Goal: Task Accomplishment & Management: Manage account settings

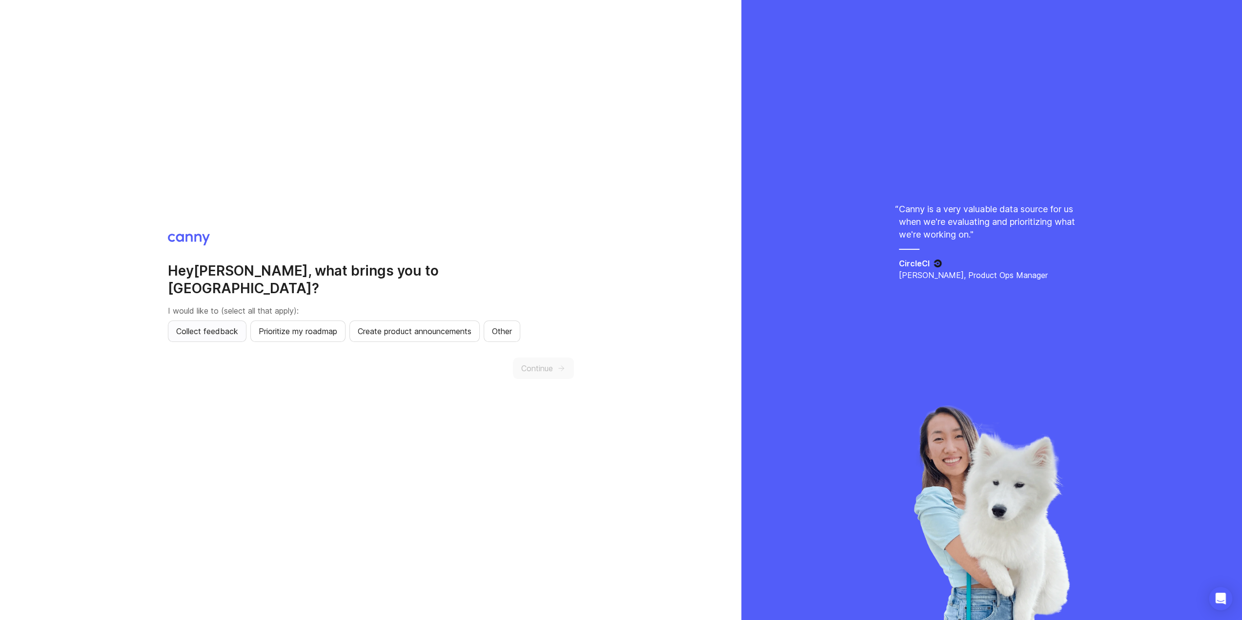
click at [210, 326] on span "Collect feedback" at bounding box center [207, 332] width 62 height 12
click at [556, 358] on button "Continue" at bounding box center [543, 368] width 61 height 21
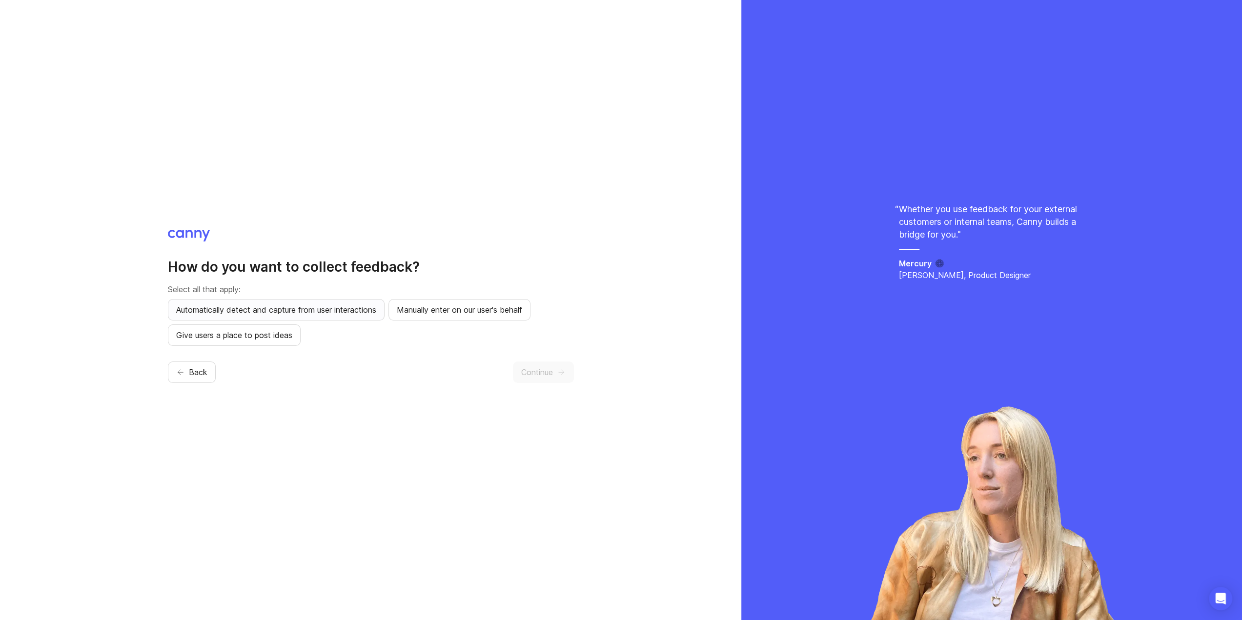
click at [230, 310] on span "Automatically detect and capture from user interactions" at bounding box center [276, 310] width 200 height 12
click at [571, 378] on button "Continue" at bounding box center [543, 372] width 61 height 21
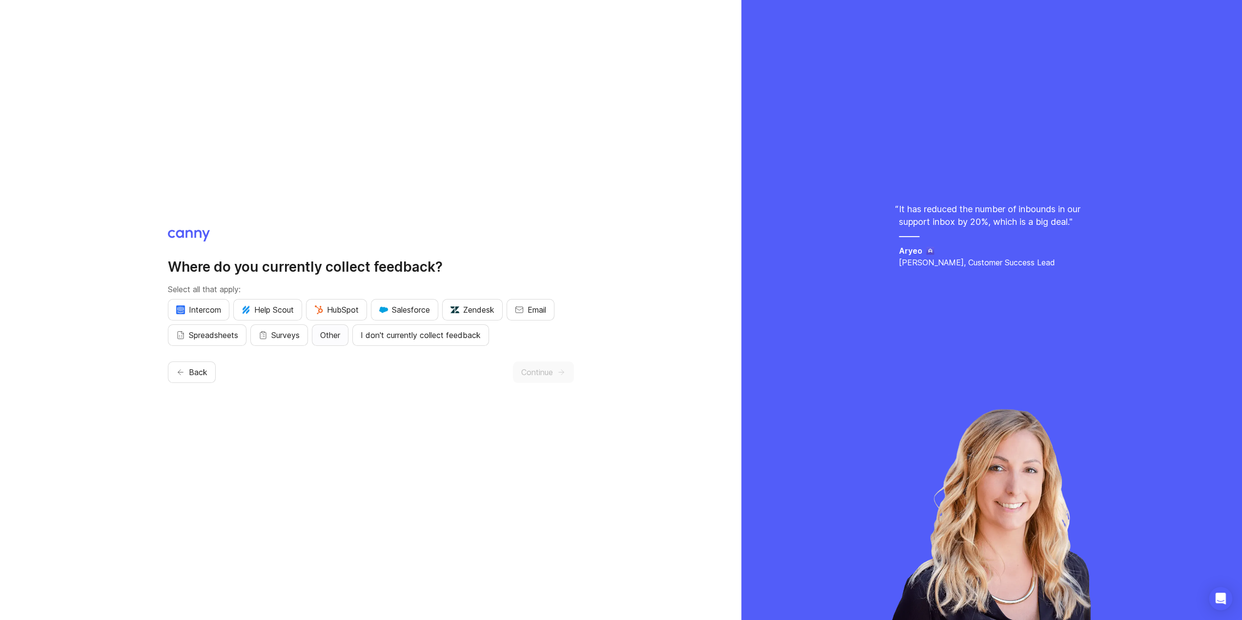
click at [336, 333] on span "Other" at bounding box center [330, 335] width 20 height 12
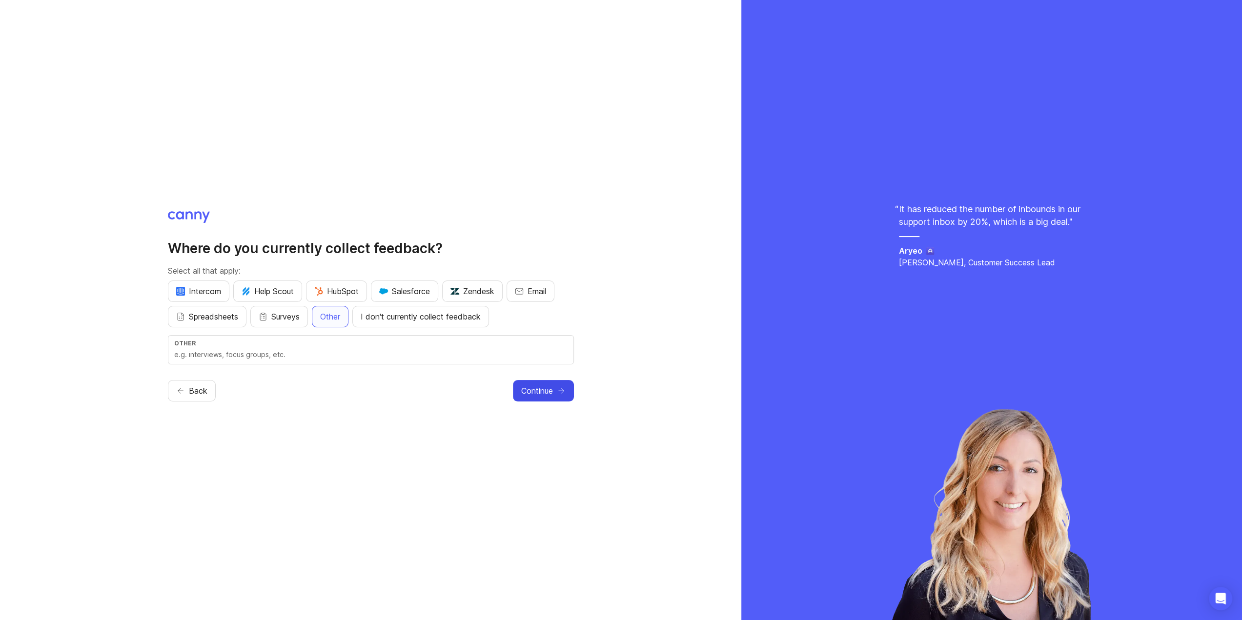
click at [553, 387] on span "Continue" at bounding box center [537, 391] width 32 height 12
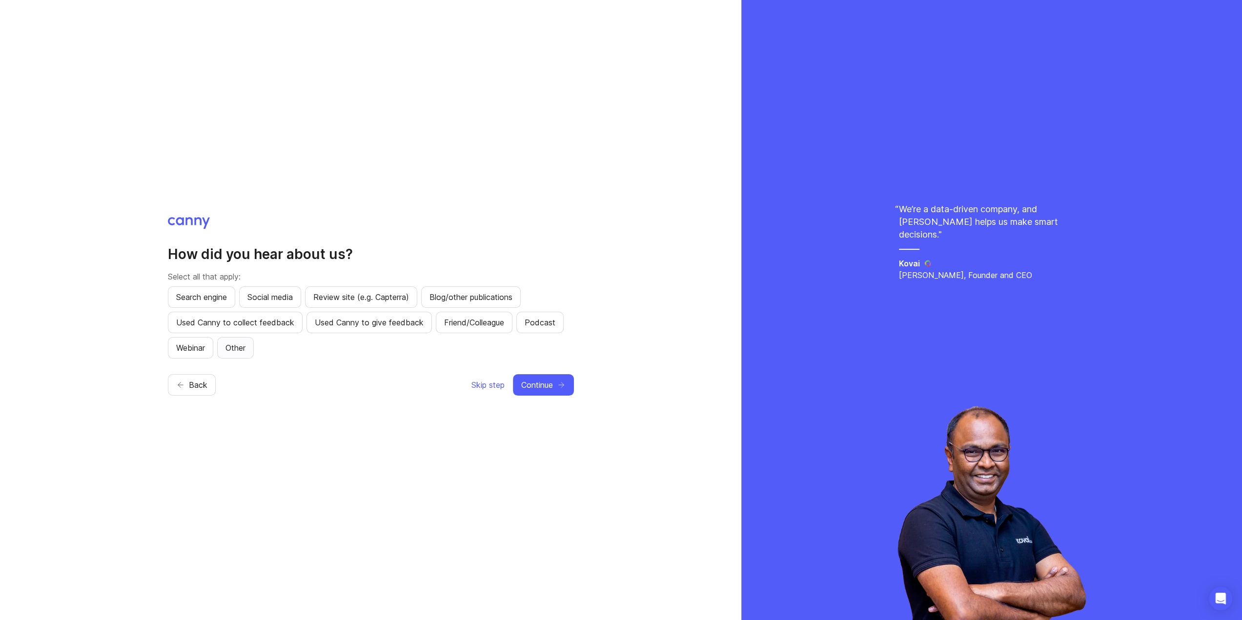
click at [238, 346] on span "Other" at bounding box center [236, 348] width 20 height 12
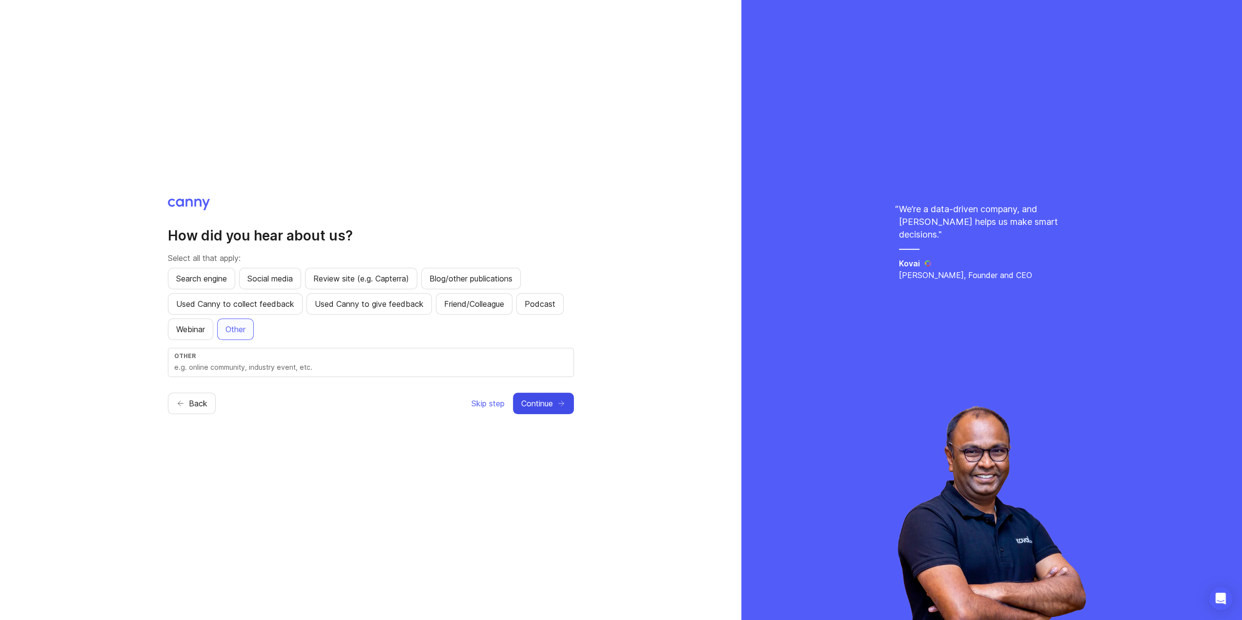
click at [552, 399] on span "Continue" at bounding box center [537, 404] width 32 height 12
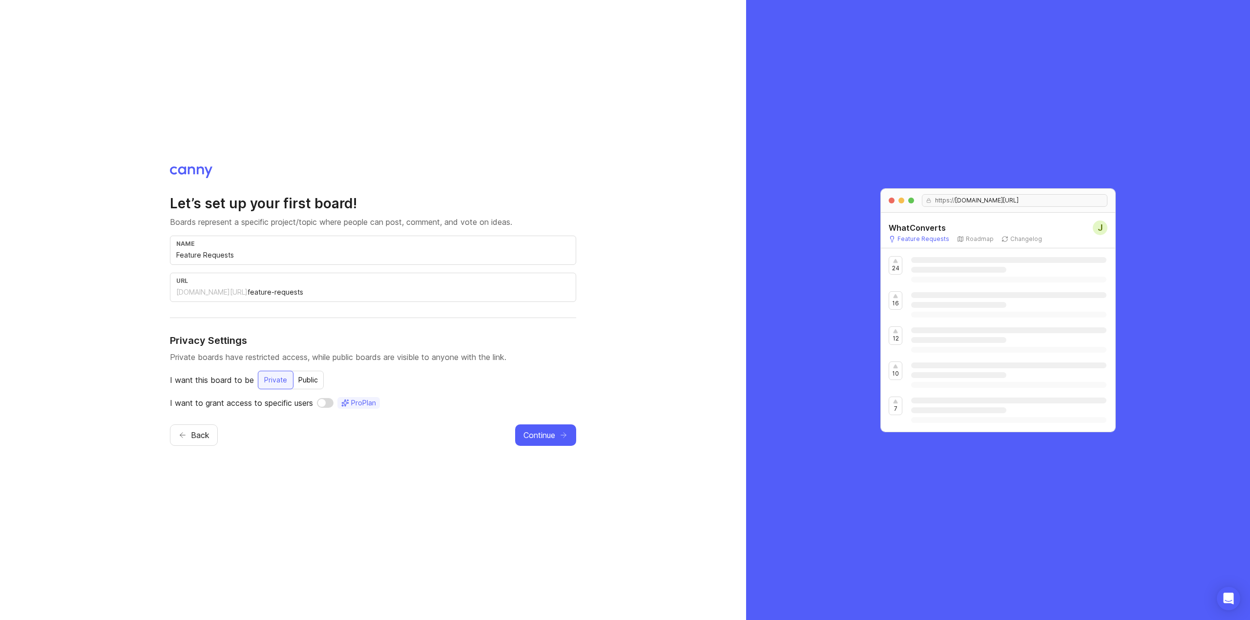
click at [210, 294] on div "[DOMAIN_NAME][URL]" at bounding box center [211, 292] width 71 height 10
click at [544, 431] on span "Continue" at bounding box center [539, 436] width 32 height 12
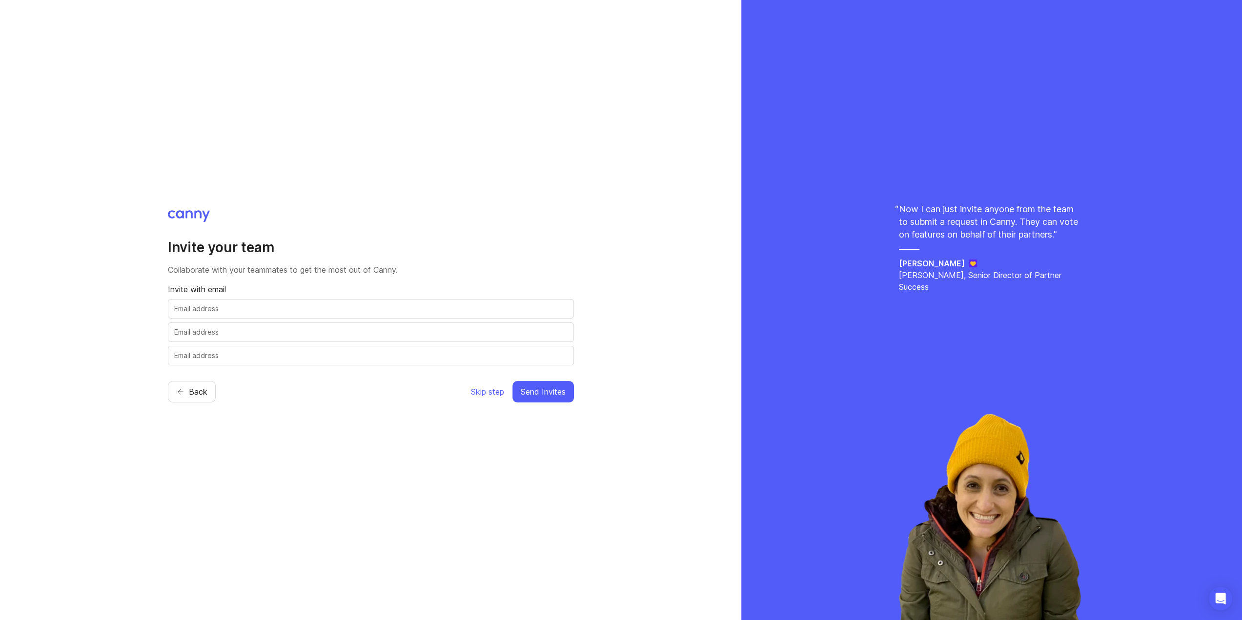
click at [266, 314] on input "text" at bounding box center [370, 309] width 393 height 11
click at [390, 316] on div at bounding box center [371, 309] width 406 height 20
paste input "[EMAIL_ADDRESS][DOMAIN_NAME]"
click at [287, 308] on input "[EMAIL_ADDRESS][DOMAIN_NAME]" at bounding box center [370, 309] width 393 height 11
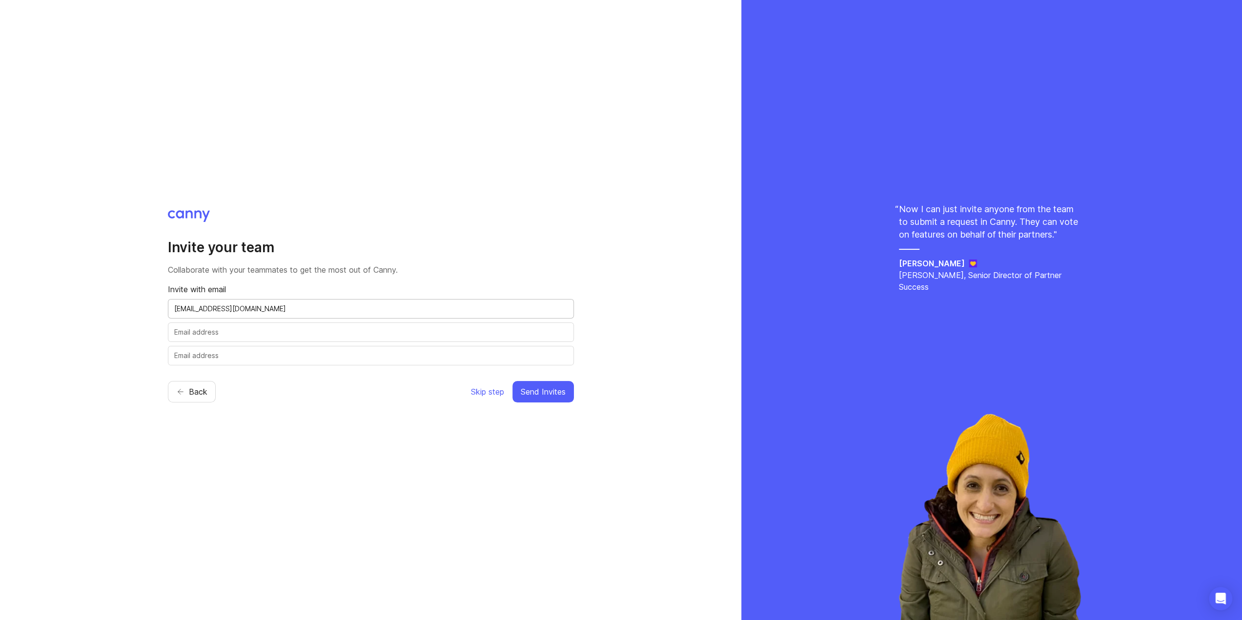
click at [287, 308] on input "[EMAIL_ADDRESS][DOMAIN_NAME]" at bounding box center [370, 309] width 393 height 11
paste input "[PERSON_NAME].[PERSON_NAME]@whatconverts"
type input "[PERSON_NAME][EMAIL_ADDRESS][PERSON_NAME][DOMAIN_NAME]"
click at [350, 330] on input "text" at bounding box center [370, 332] width 393 height 11
paste input "[PERSON_NAME][EMAIL_ADDRESS][DOMAIN_NAME]"
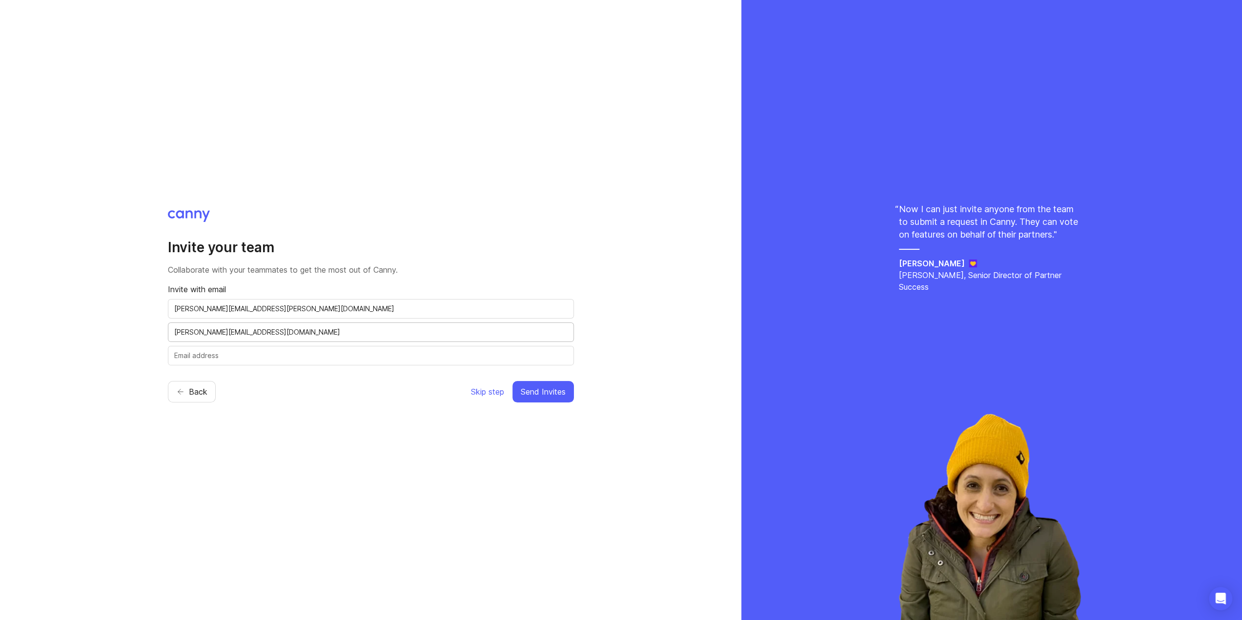
type input "[PERSON_NAME][EMAIL_ADDRESS][DOMAIN_NAME]"
click at [222, 359] on input "text" at bounding box center [370, 355] width 393 height 11
paste input "[EMAIL_ADDRESS][DOMAIN_NAME]"
type input "[EMAIL_ADDRESS][DOMAIN_NAME]"
click at [571, 397] on button "Send Invites" at bounding box center [544, 391] width 62 height 21
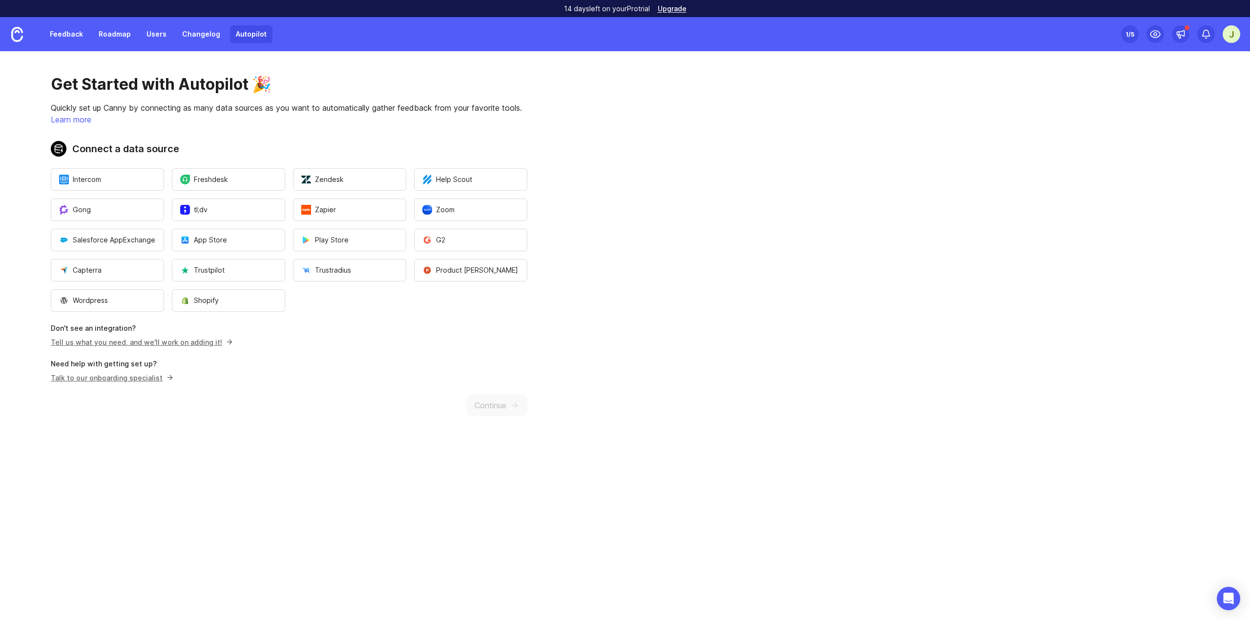
click at [1226, 35] on div "J" at bounding box center [1231, 34] width 18 height 18
click at [161, 39] on link "Users" at bounding box center [157, 34] width 32 height 18
